Goal: Information Seeking & Learning: Learn about a topic

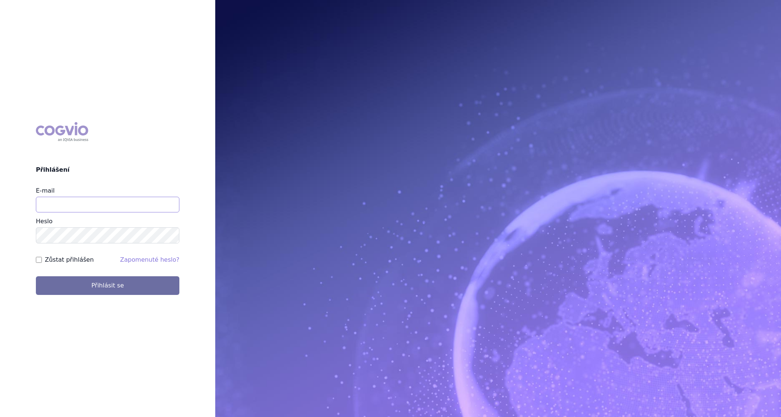
click at [109, 205] on input "E-mail" at bounding box center [107, 205] width 143 height 16
type input "martin.brunclik@sanofi.com"
click at [72, 262] on label "Zůstat přihlášen" at bounding box center [69, 260] width 49 height 9
click at [42, 262] on input "Zůstat přihlášen" at bounding box center [39, 260] width 6 height 6
checkbox input "true"
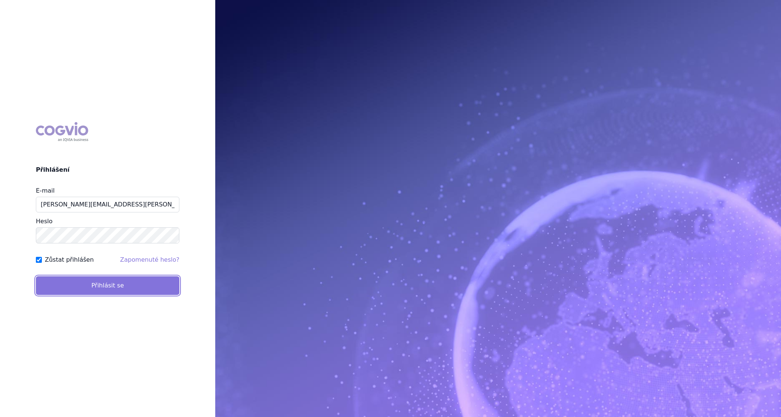
click at [83, 286] on button "Přihlásit se" at bounding box center [107, 285] width 143 height 19
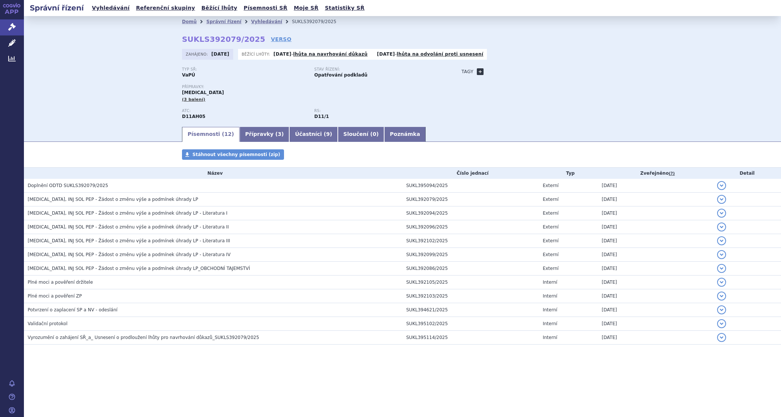
click at [479, 72] on link "+" at bounding box center [480, 71] width 7 height 7
click at [501, 71] on span at bounding box center [514, 72] width 54 height 10
type input "CHOPN"
select select "CHOPN"
click at [554, 71] on button "Přidat" at bounding box center [551, 71] width 19 height 9
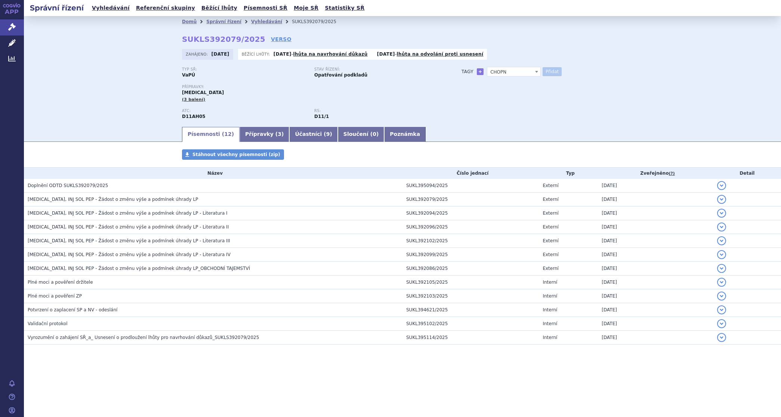
select select
click at [220, 20] on link "Správní řízení" at bounding box center [223, 21] width 35 height 5
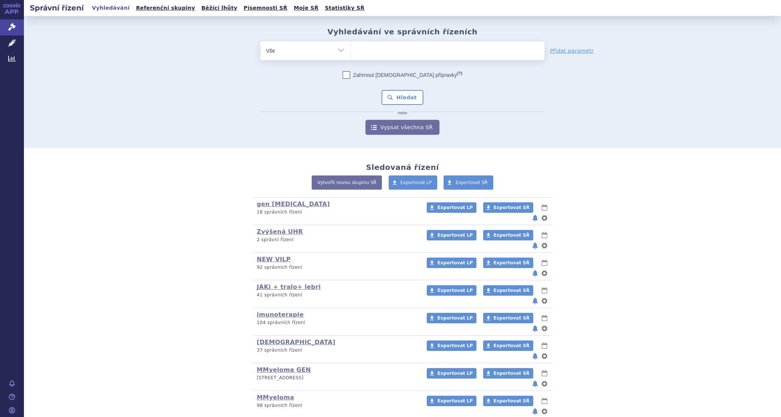
click at [262, 417] on link "SANOFI" at bounding box center [270, 425] width 26 height 7
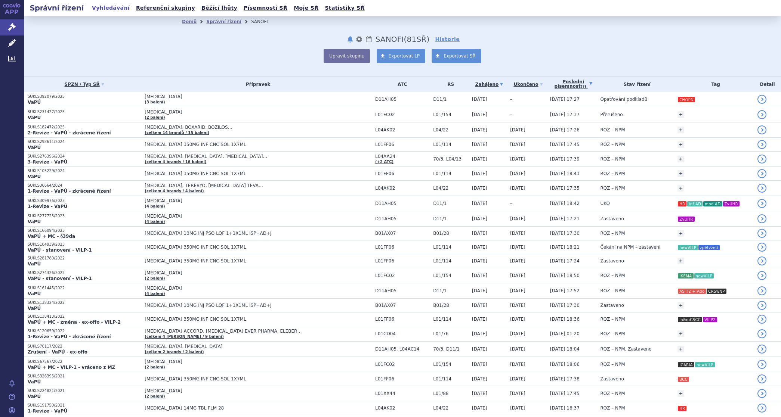
click at [563, 81] on link "Poslední písemnost (?)" at bounding box center [573, 84] width 47 height 15
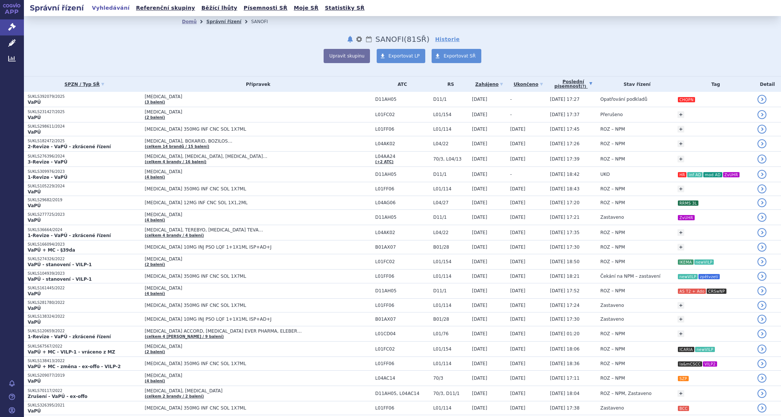
click at [222, 21] on link "Správní řízení" at bounding box center [223, 21] width 35 height 5
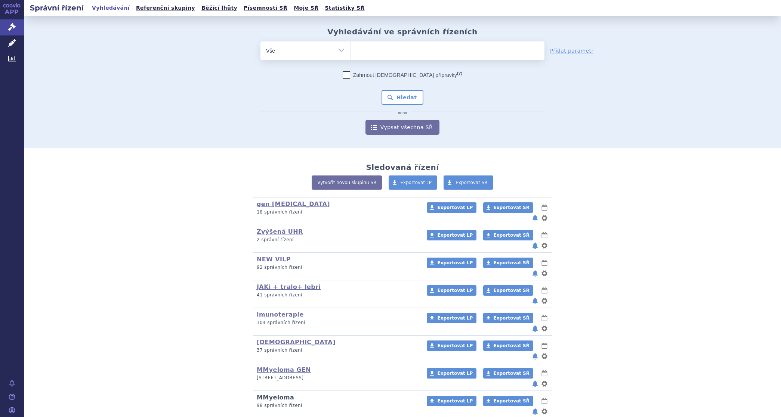
click at [266, 394] on link "MMyeloma" at bounding box center [275, 397] width 37 height 7
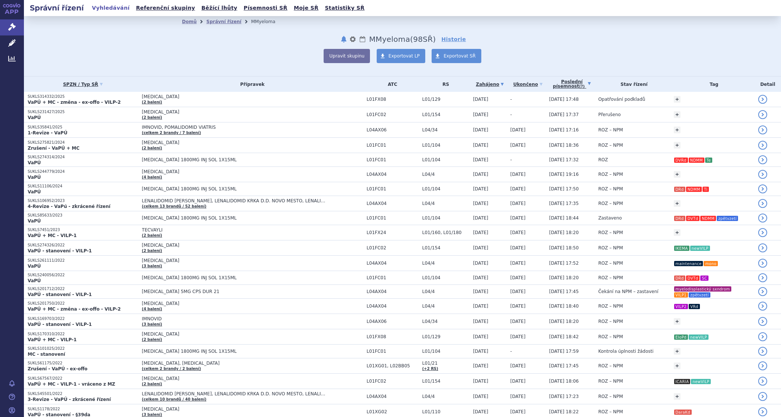
click at [557, 81] on link "Poslední písemnost (?)" at bounding box center [571, 84] width 45 height 15
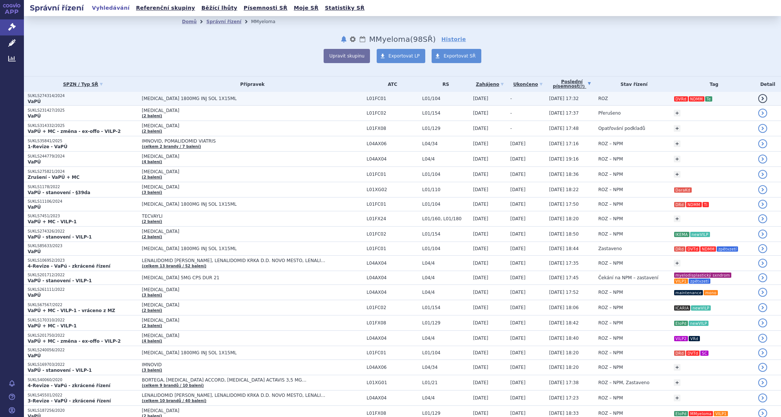
click at [156, 95] on td "[MEDICAL_DATA] 1800MG INJ SOL 1X15ML" at bounding box center [250, 99] width 225 height 14
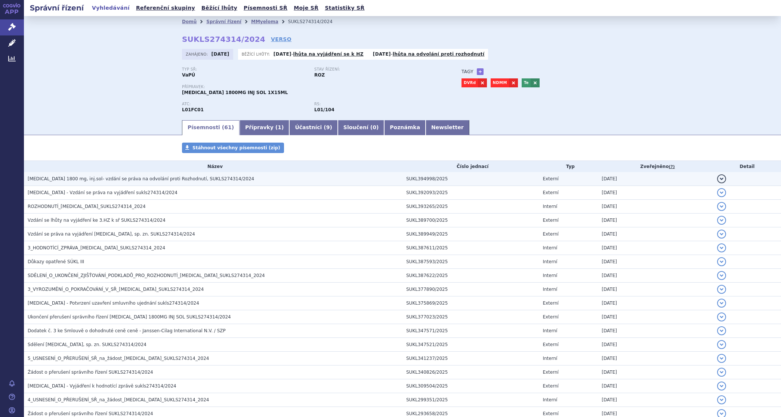
click at [78, 177] on span "[MEDICAL_DATA] 1800 mg, inj.sol- vzdání se práva na odvolání proti Rozhodnutí, …" at bounding box center [141, 178] width 226 height 5
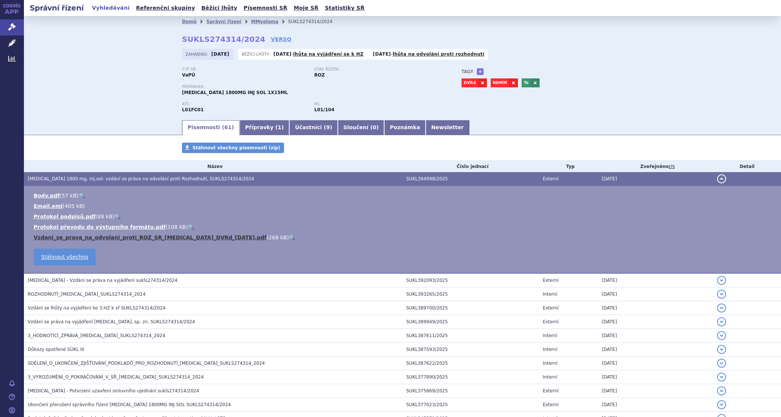
click at [62, 236] on link "Vzdani_se_prava_na_odvolani_proti_ROZ_SR_[MEDICAL_DATA]_DVRd_[DATE].pdf" at bounding box center [150, 238] width 233 height 6
click at [63, 178] on span "[MEDICAL_DATA] 1800 mg, inj.sol- vzdání se práva na odvolání proti Rozhodnutí, …" at bounding box center [141, 178] width 226 height 5
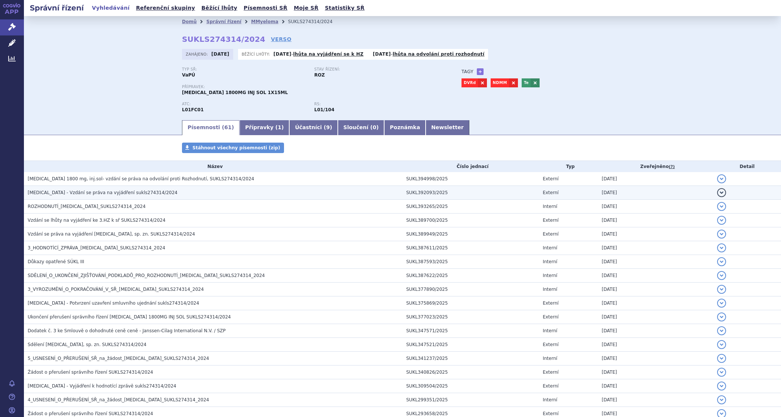
click at [60, 194] on span "[MEDICAL_DATA] - Vzdání se práva na vyjádření sukls274314/2024" at bounding box center [103, 192] width 150 height 5
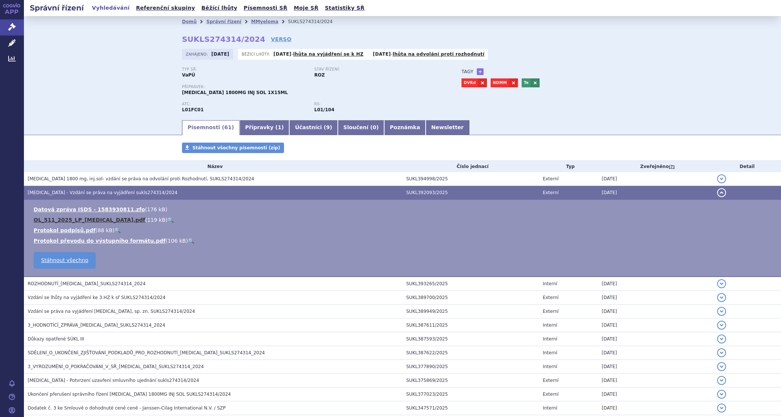
click at [60, 218] on link "OL_511_2025_LP_[MEDICAL_DATA].pdf" at bounding box center [89, 220] width 111 height 6
click at [74, 190] on span "[MEDICAL_DATA] - Vzdání se práva na vyjádření sukls274314/2024" at bounding box center [103, 192] width 150 height 5
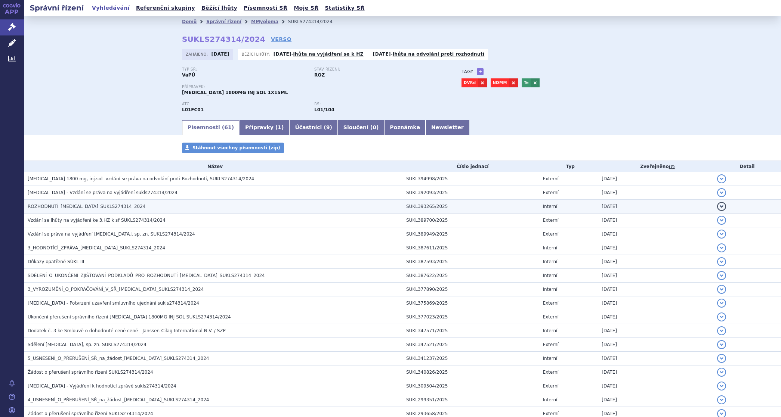
click at [73, 206] on span "ROZHODNUTÍ_[MEDICAL_DATA]_SUKLS274314_2024" at bounding box center [87, 206] width 118 height 5
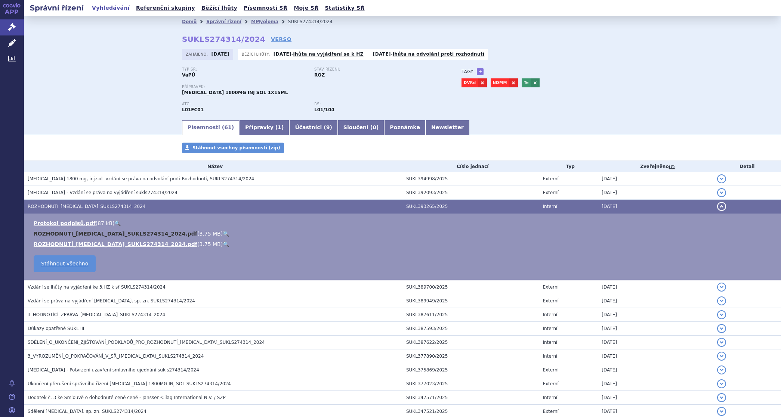
click at [62, 234] on link "ROZHODNUTI_[MEDICAL_DATA]_SUKLS274314_2024.pdf" at bounding box center [116, 234] width 164 height 6
click at [68, 204] on span "ROZHODNUTÍ_[MEDICAL_DATA]_SUKLS274314_2024" at bounding box center [87, 206] width 118 height 5
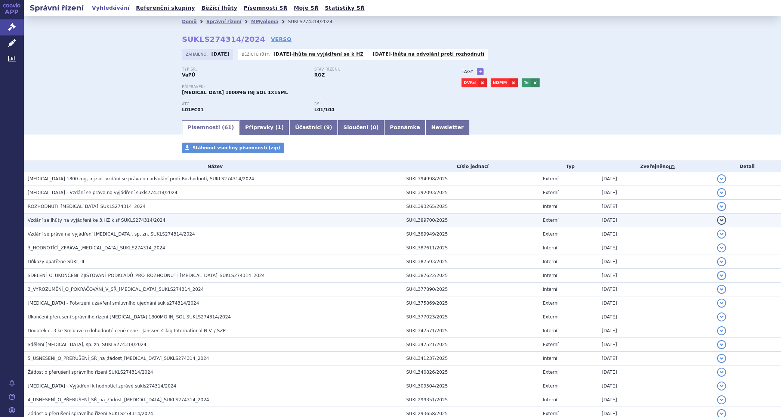
click at [69, 222] on span "Vzdání se lhůty na vyjádření ke 3.HZ k sř SUKLS274314/2024" at bounding box center [97, 220] width 138 height 5
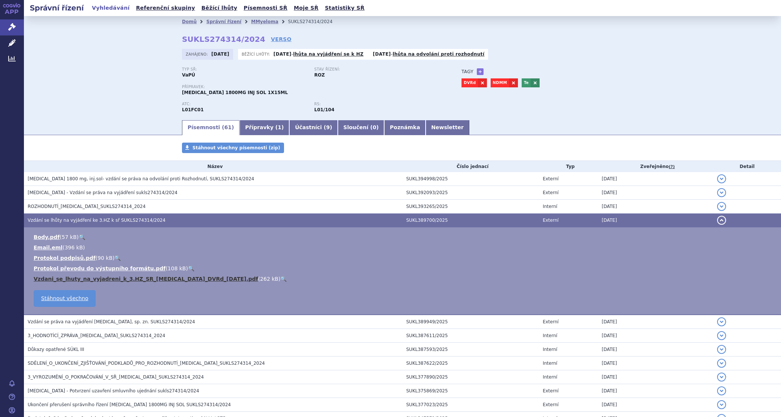
click at [59, 279] on link "Vzdani_se_lhuty_na_vyjadreni_k_3.HZ_SR_[MEDICAL_DATA]_DVRd_[DATE].pdf" at bounding box center [146, 279] width 225 height 6
click at [59, 219] on span "Vzdání se lhůty na vyjádření ke 3.HZ k sř SUKLS274314/2024" at bounding box center [97, 220] width 138 height 5
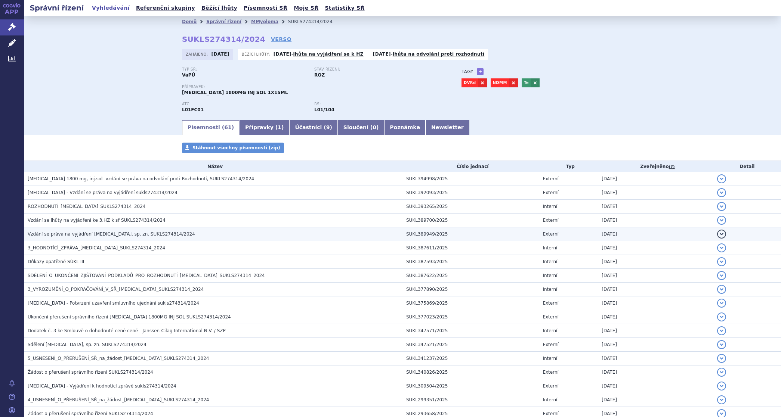
click at [59, 235] on span "Vzdání se práva na vyjádření [MEDICAL_DATA], sp. zn. SUKLS274314/2024" at bounding box center [111, 234] width 167 height 5
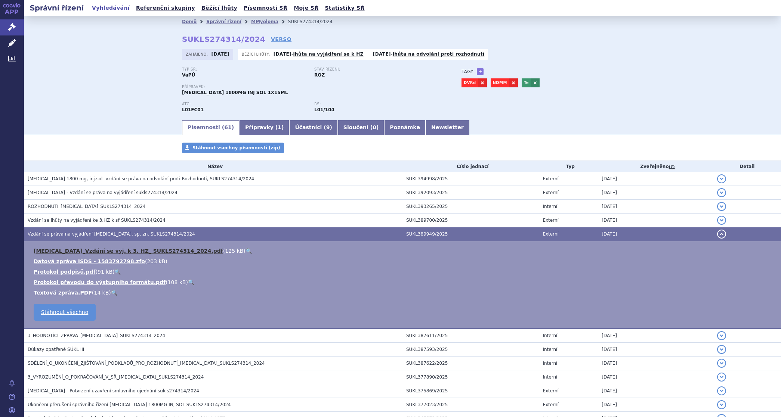
click at [63, 251] on link "[MEDICAL_DATA]_Vzdání se vyj. k 3. HZ_ SUKLS274314_2024.pdf" at bounding box center [128, 251] width 189 height 6
click at [59, 232] on span "Vzdání se práva na vyjádření [MEDICAL_DATA], sp. zn. SUKLS274314/2024" at bounding box center [111, 234] width 167 height 5
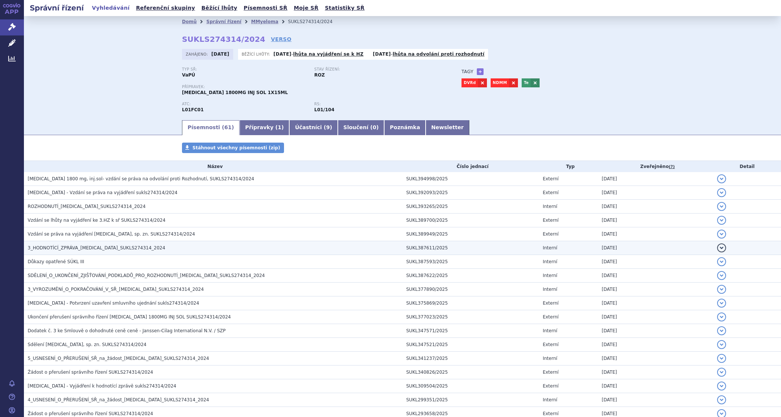
click at [62, 247] on span "3_HODNOTÍCÍ_ZPRÁVA_[MEDICAL_DATA]_SUKLS274314_2024" at bounding box center [96, 247] width 137 height 5
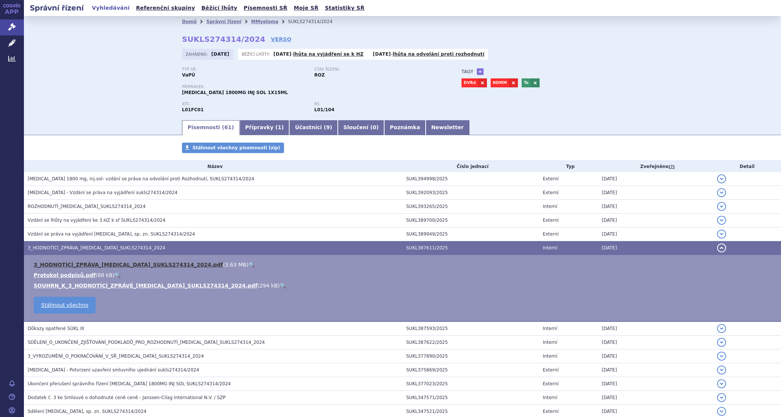
click at [64, 265] on link "3_HODNOTÍCÍ_ZPRÁVA_[MEDICAL_DATA]_SUKLS274314_2024.pdf" at bounding box center [128, 265] width 189 height 6
click at [77, 246] on span "3_HODNOTÍCÍ_ZPRÁVA_[MEDICAL_DATA]_SUKLS274314_2024" at bounding box center [96, 247] width 137 height 5
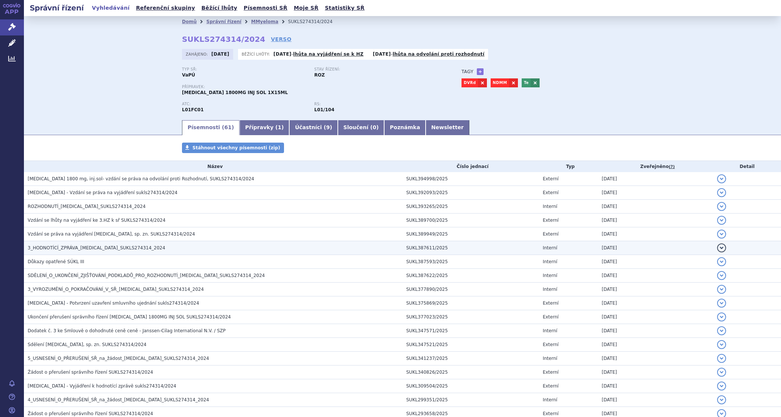
click at [74, 247] on span "3_HODNOTÍCÍ_ZPRÁVA_[MEDICAL_DATA]_SUKLS274314_2024" at bounding box center [96, 247] width 137 height 5
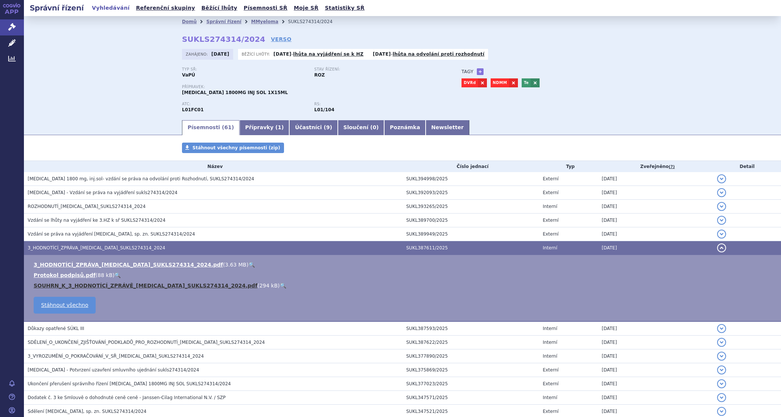
click at [56, 283] on link "SOUHRN_K_3_HODNOTÍCÍ_ZPRÁVĚ_[MEDICAL_DATA]_SUKLS274314_2024.pdf" at bounding box center [146, 286] width 224 height 6
click at [59, 245] on h3 "3_HODNOTÍCÍ_ZPRÁVA_[MEDICAL_DATA]_SUKLS274314_2024" at bounding box center [215, 247] width 375 height 7
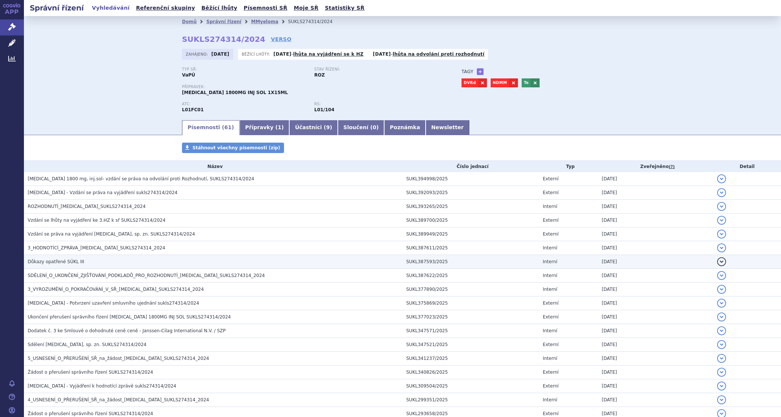
click at [61, 262] on span "Důkazy opatřené SÚKL III" at bounding box center [56, 261] width 56 height 5
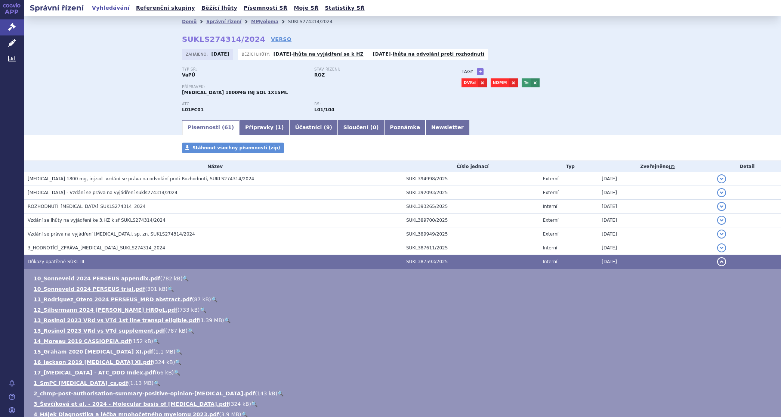
scroll to position [93, 0]
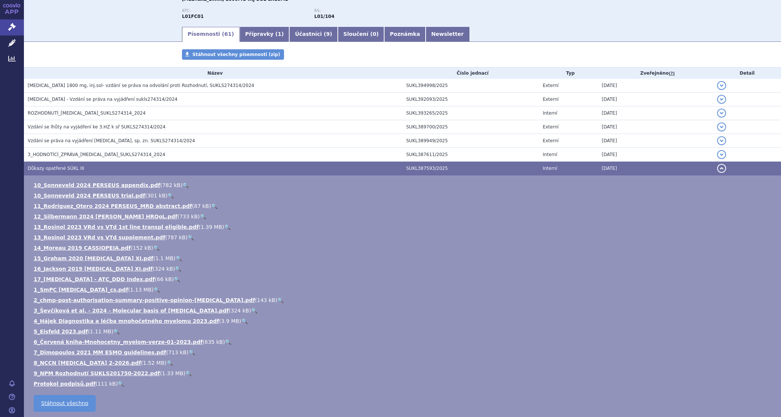
click at [76, 167] on span "Důkazy opatřené SÚKL III" at bounding box center [56, 168] width 56 height 5
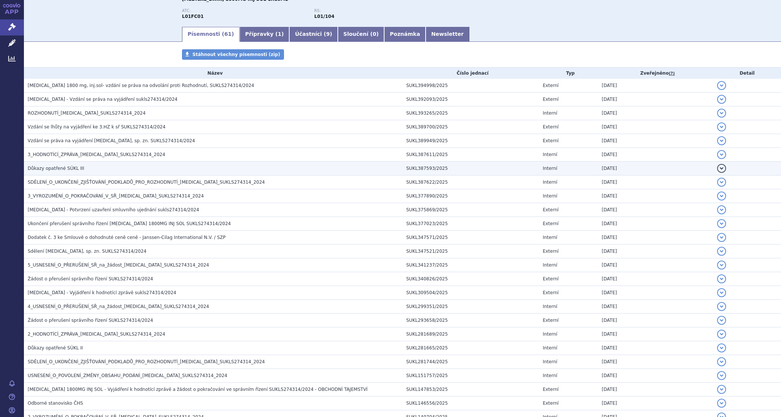
click at [68, 169] on span "Důkazy opatřené SÚKL III" at bounding box center [56, 168] width 56 height 5
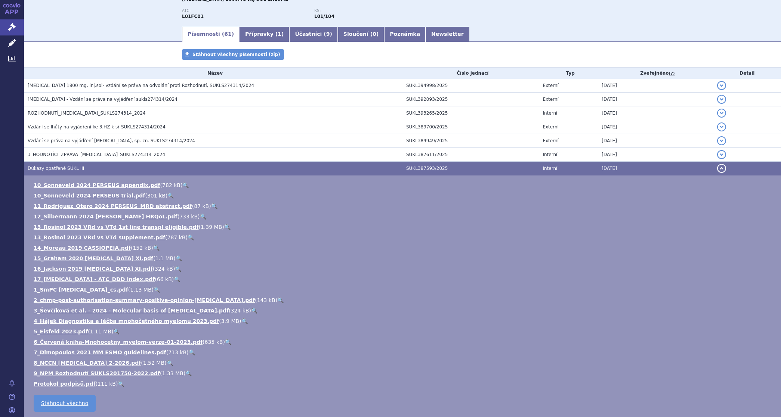
click at [60, 167] on span "Důkazy opatřené SÚKL III" at bounding box center [56, 168] width 56 height 5
